Goal: Complete application form

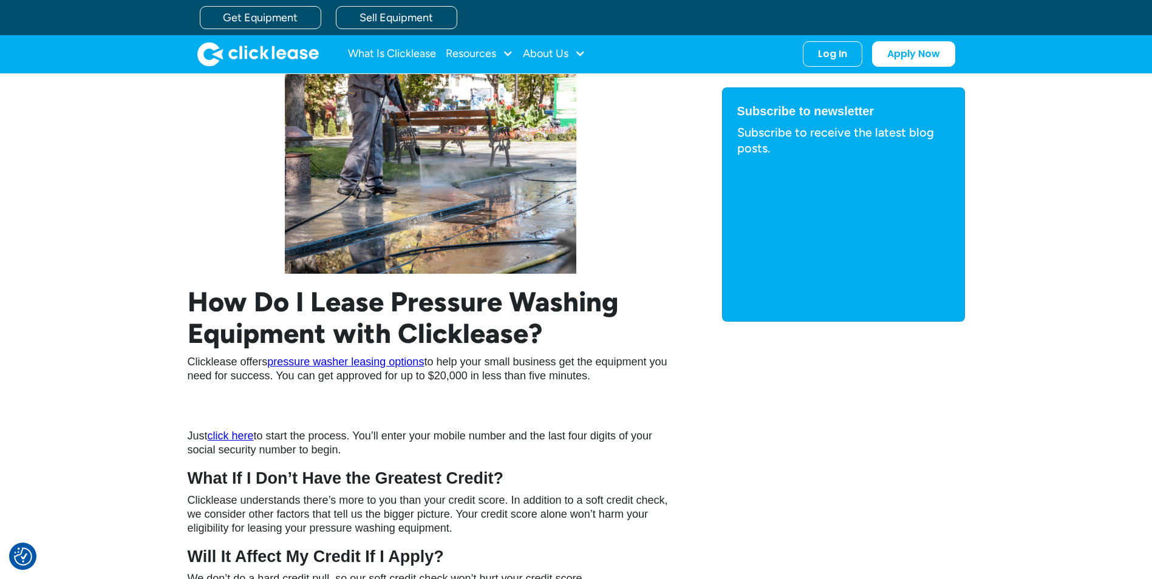
scroll to position [2733, 0]
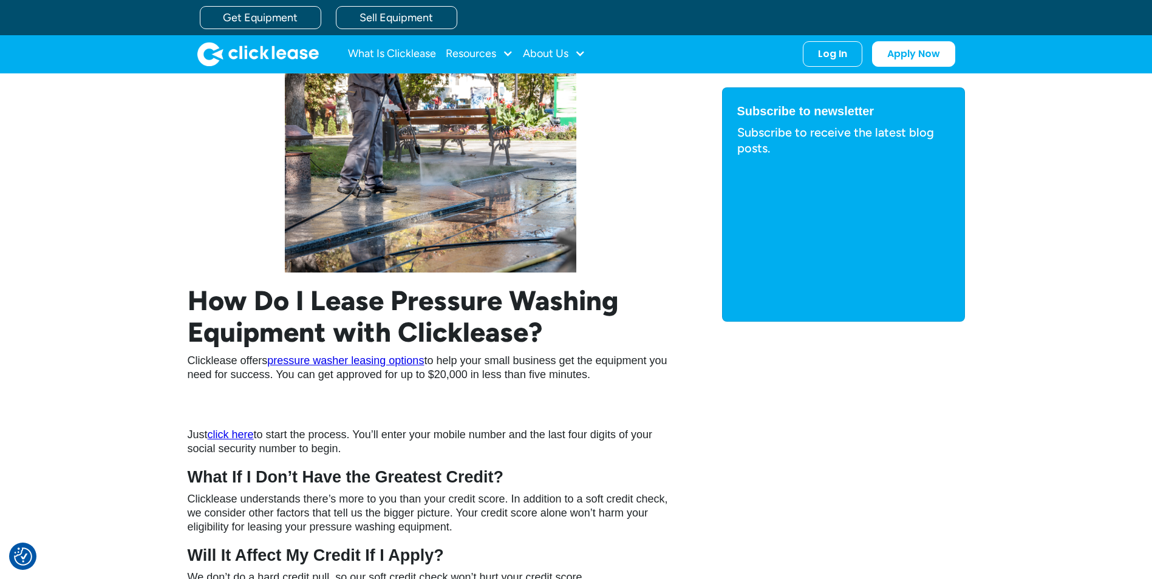
click at [359, 358] on link "pressure washer leasing options" at bounding box center [345, 361] width 157 height 12
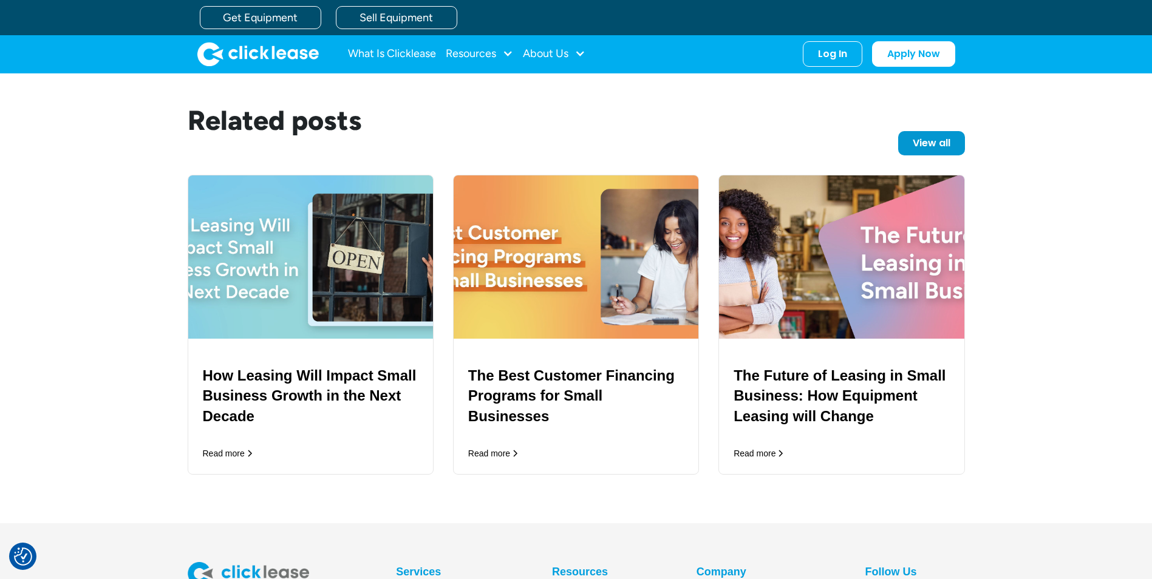
scroll to position [2186, 0]
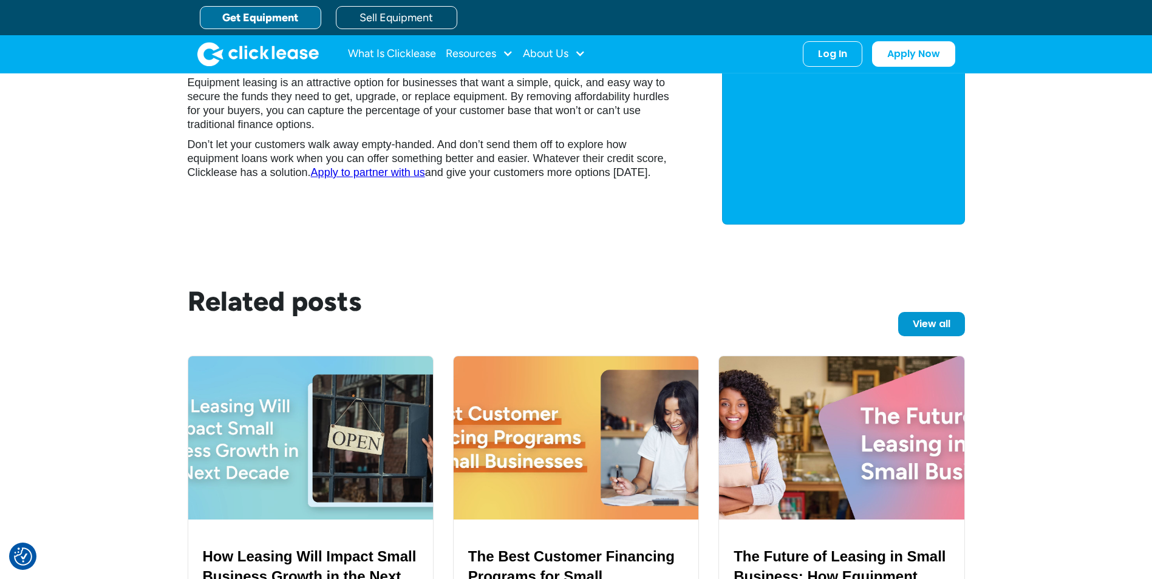
click at [237, 24] on link "Get Equipment" at bounding box center [260, 17] width 121 height 23
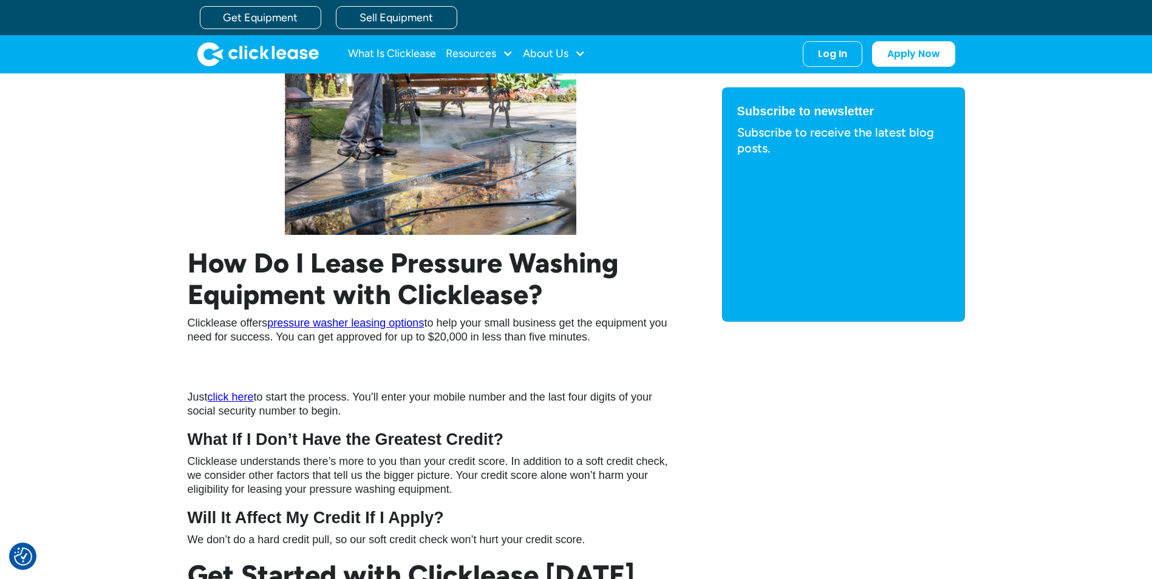
scroll to position [2600, 0]
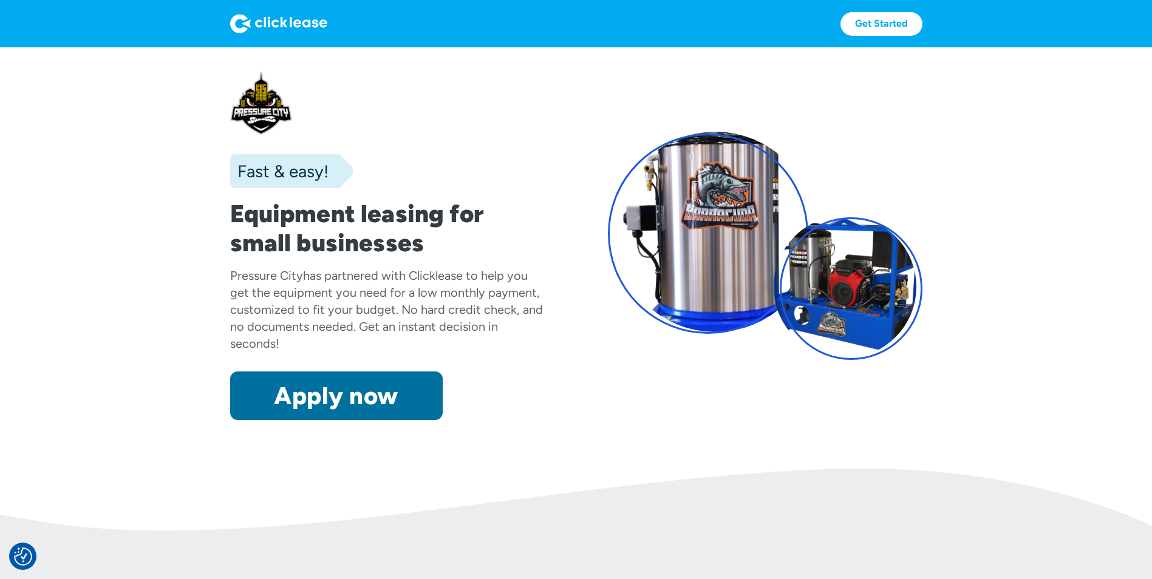
click at [345, 404] on link "Apply now" at bounding box center [336, 396] width 213 height 49
click at [358, 404] on link "Apply now" at bounding box center [336, 396] width 213 height 49
